Goal: Task Accomplishment & Management: Manage account settings

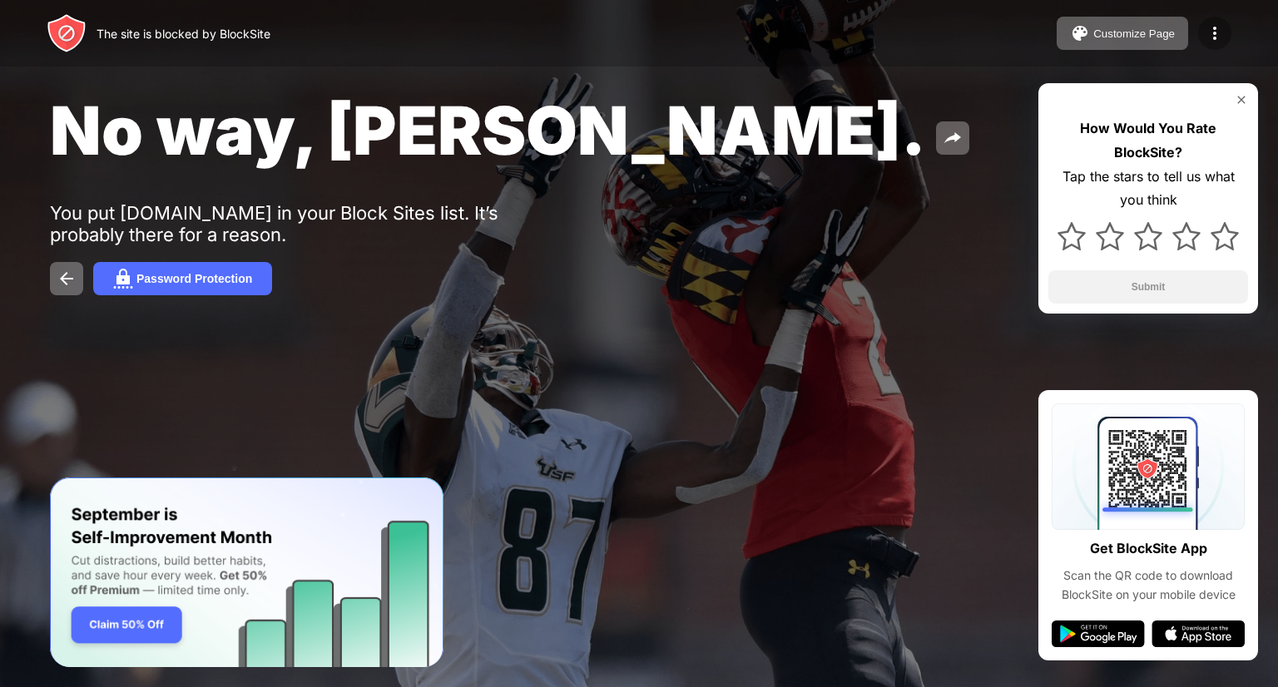
click at [1214, 28] on img at bounding box center [1215, 33] width 20 height 20
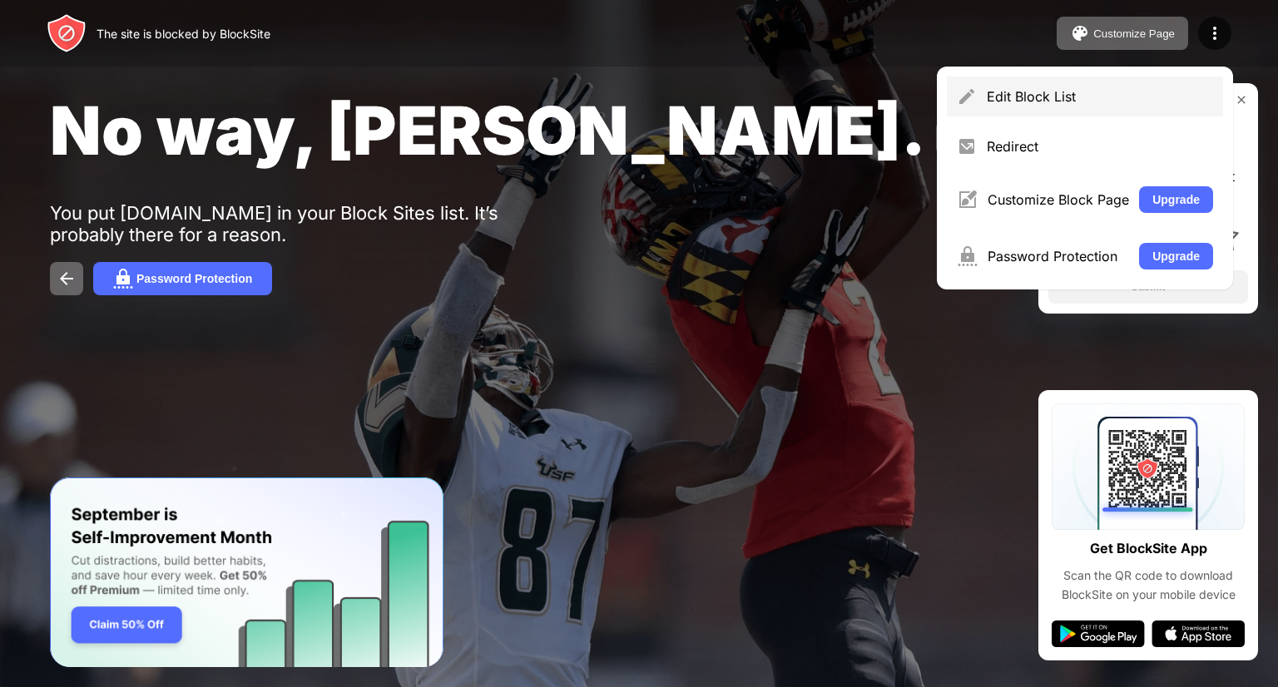
click at [1060, 104] on div "Edit Block List" at bounding box center [1100, 96] width 226 height 17
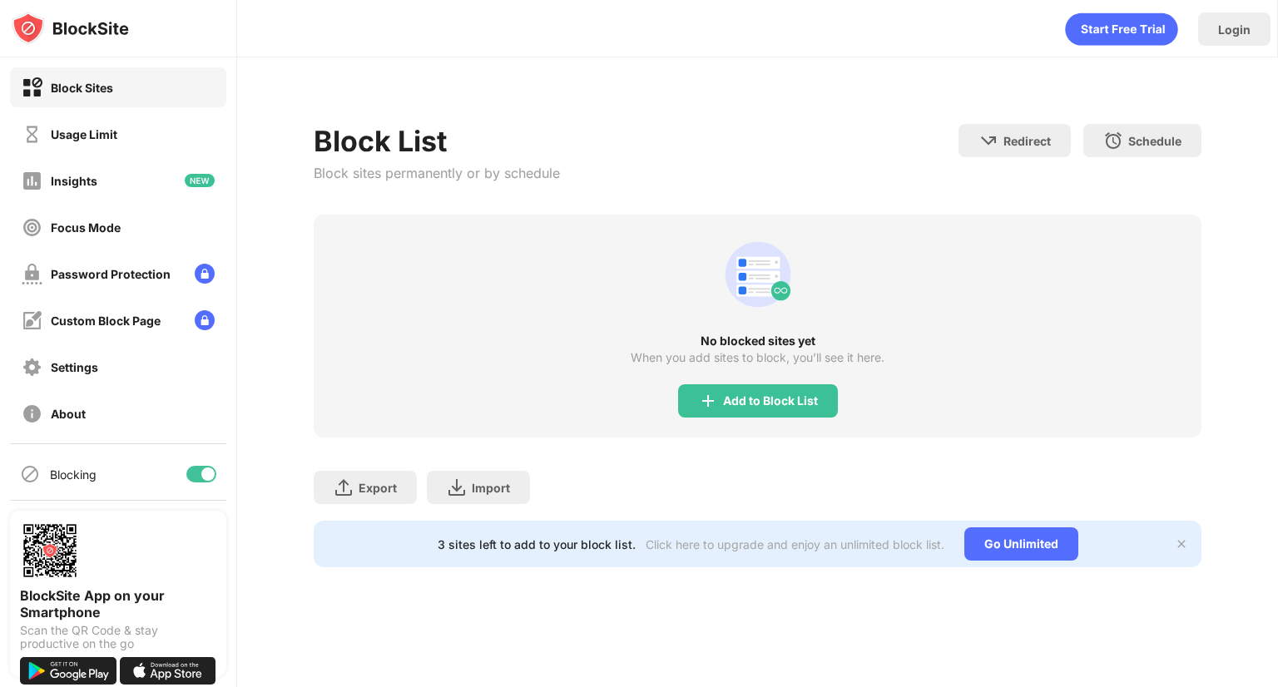
click at [78, 154] on div "Block Sites Usage Limit Insights Focus Mode Password Protection Custom Block Pa…" at bounding box center [118, 250] width 236 height 386
click at [77, 146] on div "Usage Limit" at bounding box center [118, 134] width 216 height 40
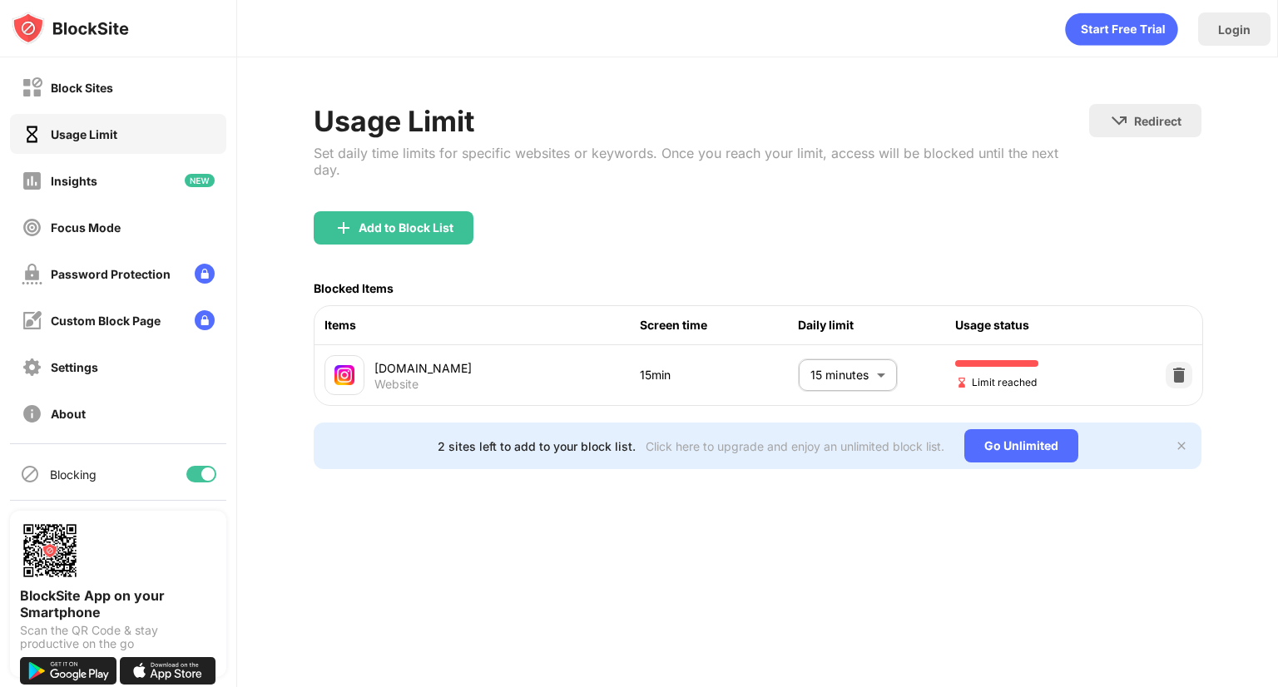
click at [1184, 367] on img at bounding box center [1178, 375] width 17 height 17
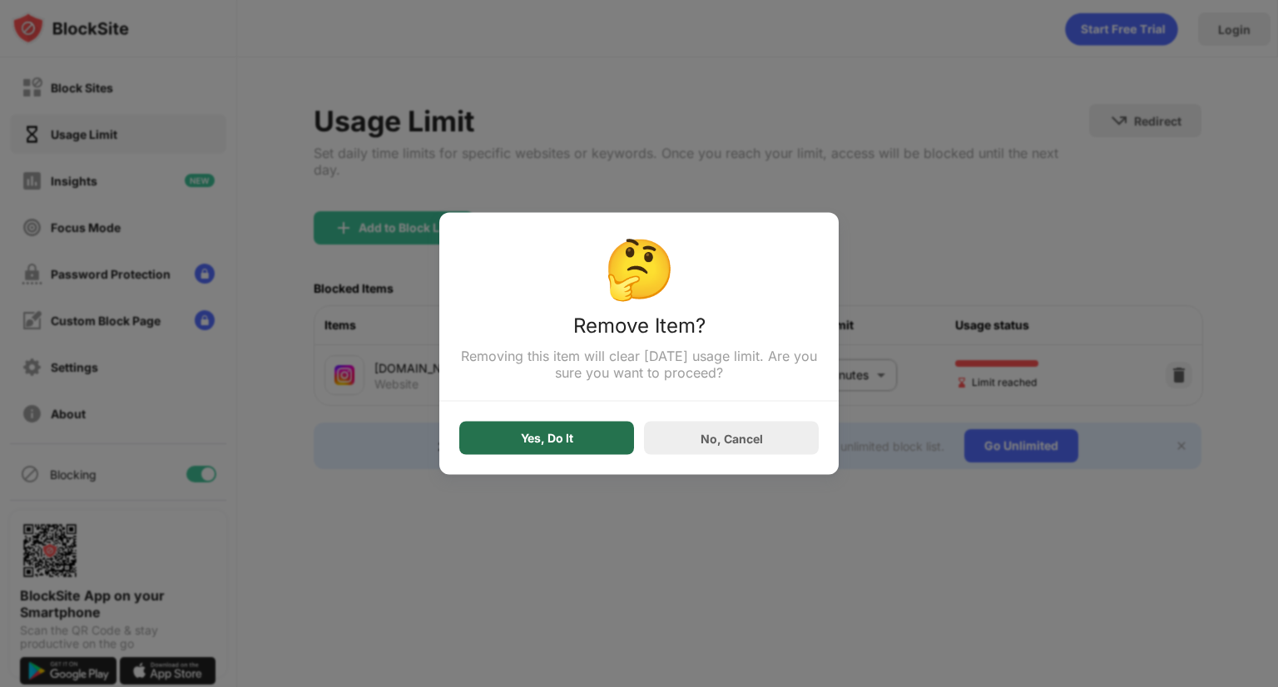
click at [586, 431] on div "Yes, Do It" at bounding box center [546, 438] width 175 height 33
